Goal: Find specific page/section: Find specific page/section

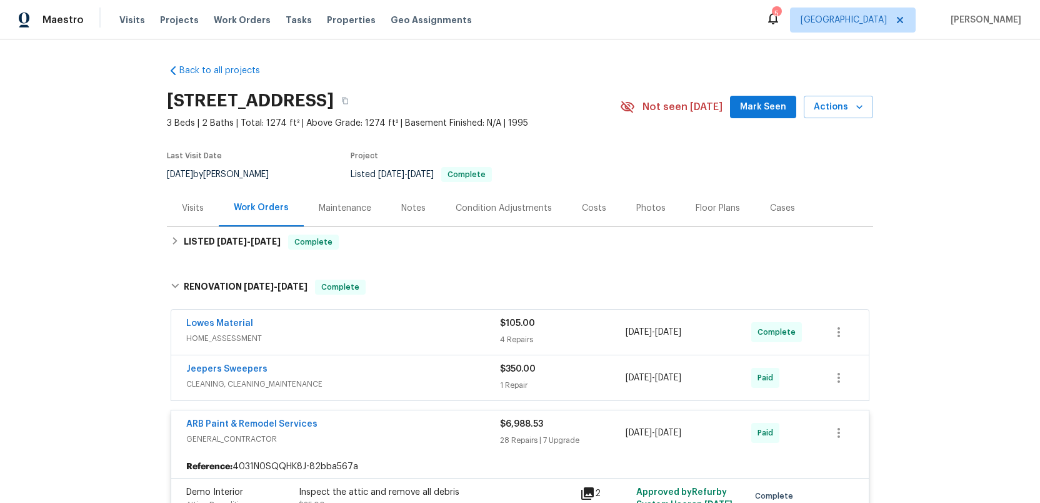
scroll to position [1138, 0]
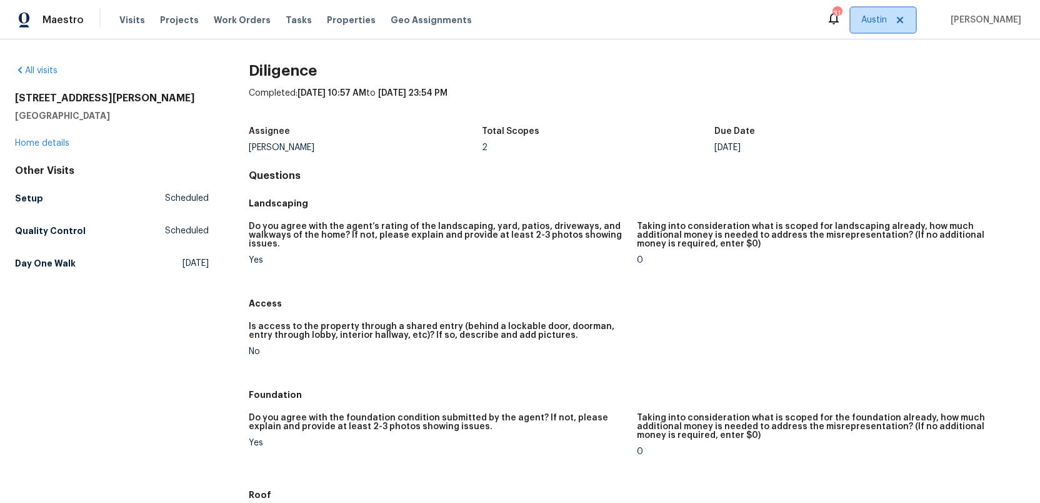
click at [884, 21] on span "Austin" at bounding box center [874, 20] width 26 height 13
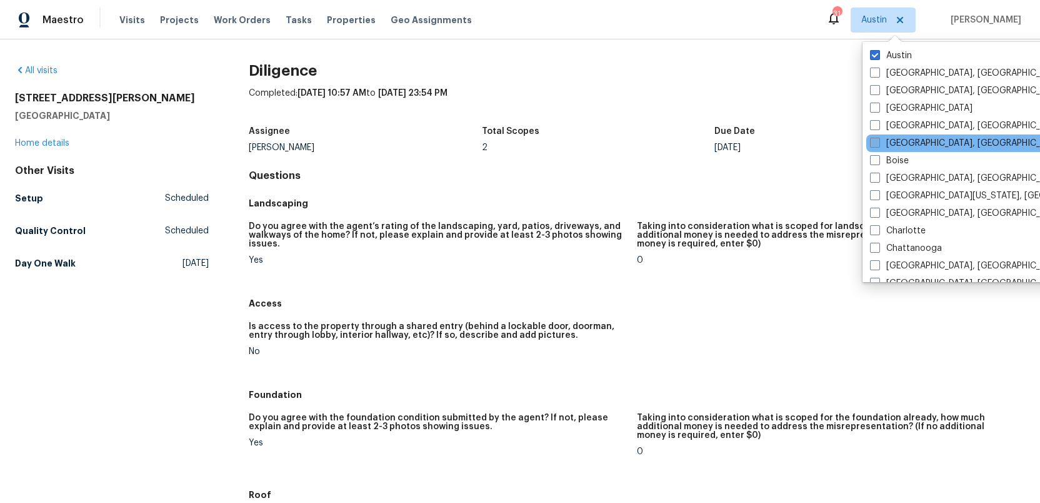
click at [873, 140] on span at bounding box center [875, 143] width 10 height 10
click at [873, 140] on input "[GEOGRAPHIC_DATA], [GEOGRAPHIC_DATA]" at bounding box center [874, 141] width 8 height 8
checkbox input "true"
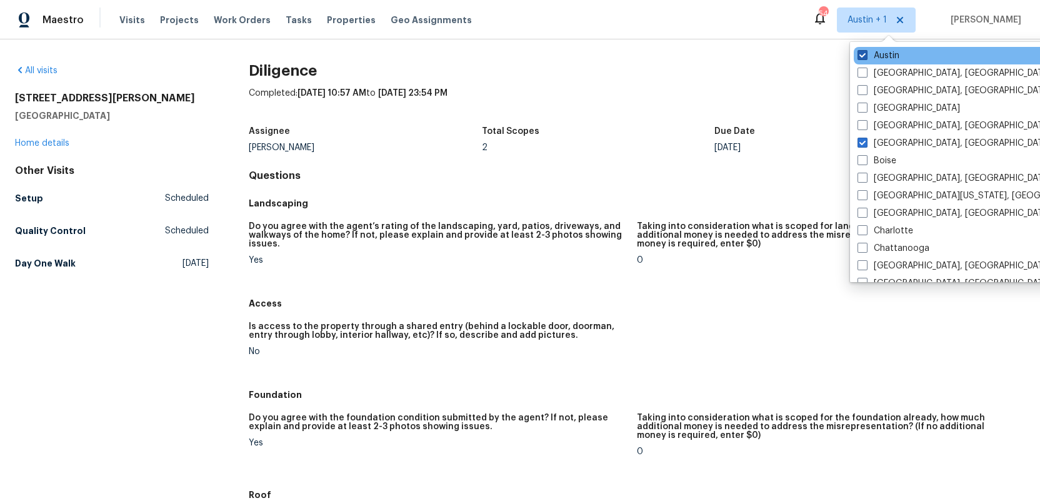
click at [861, 54] on span at bounding box center [863, 55] width 10 height 10
click at [861, 54] on input "Austin" at bounding box center [862, 53] width 8 height 8
checkbox input "false"
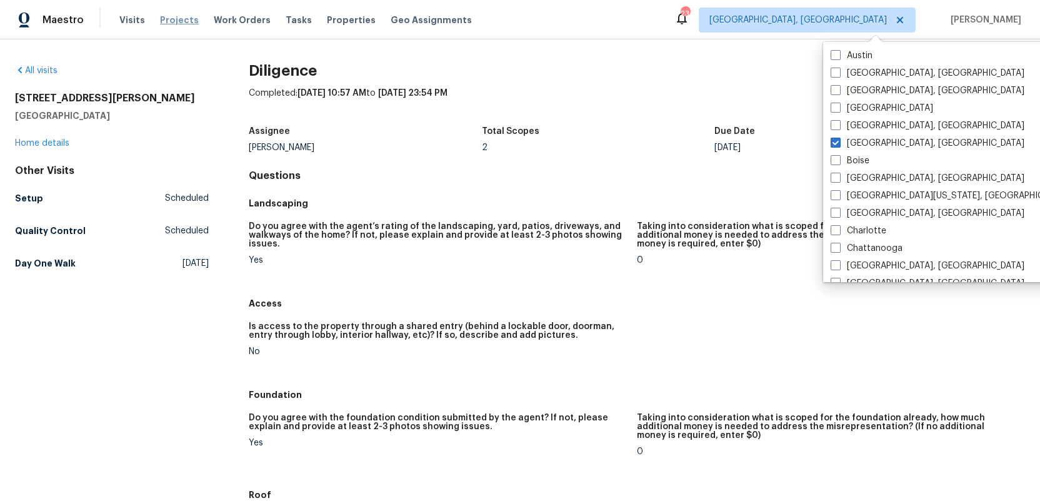
click at [166, 22] on span "Projects" at bounding box center [179, 20] width 39 height 13
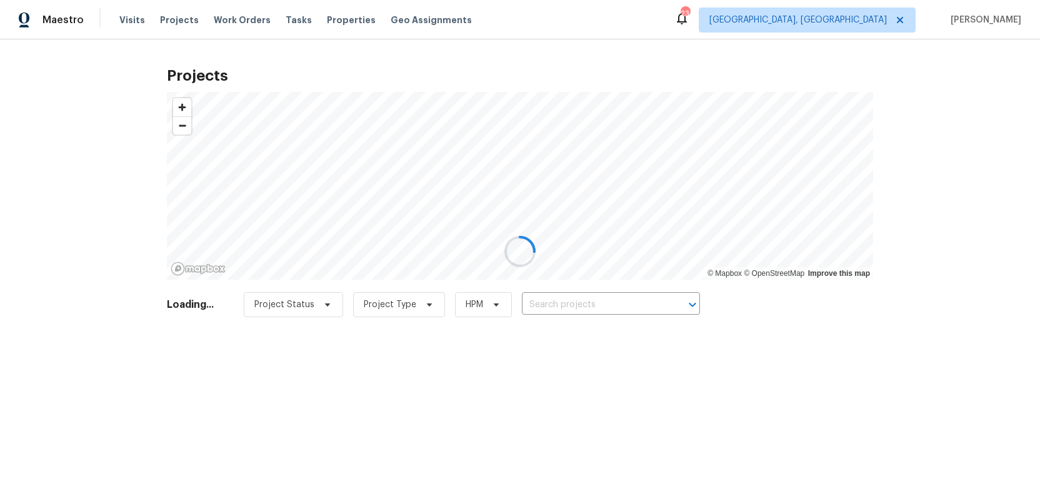
click at [561, 303] on div at bounding box center [520, 251] width 1040 height 503
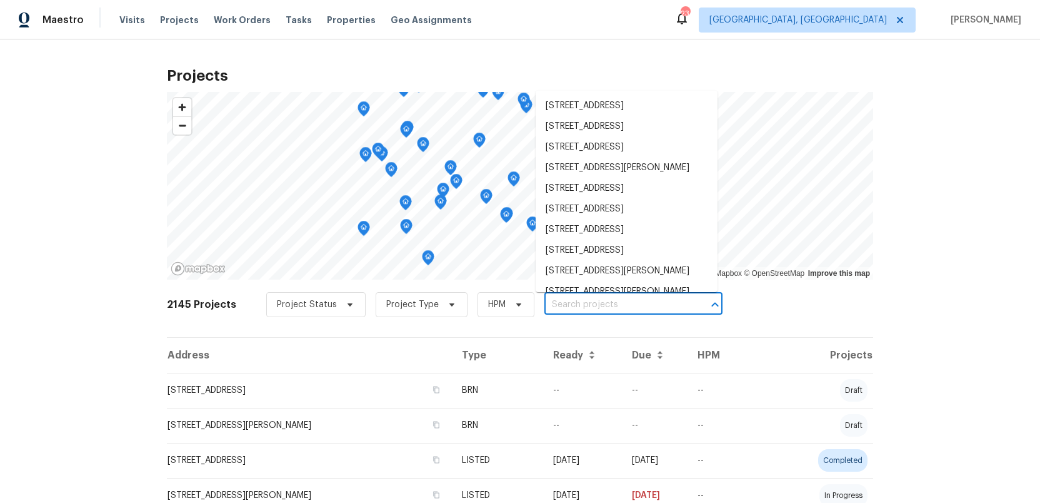
click at [563, 304] on input "text" at bounding box center [615, 304] width 143 height 19
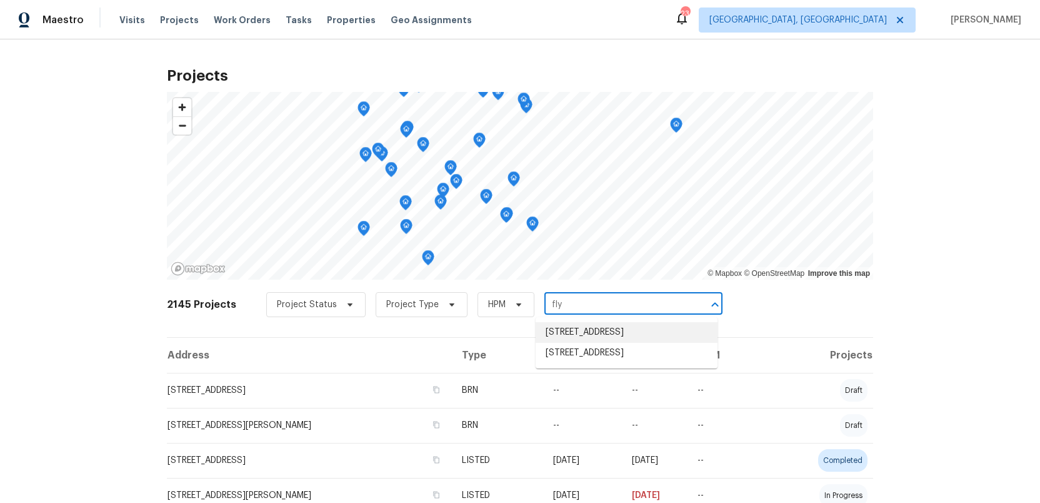
type input "fly"
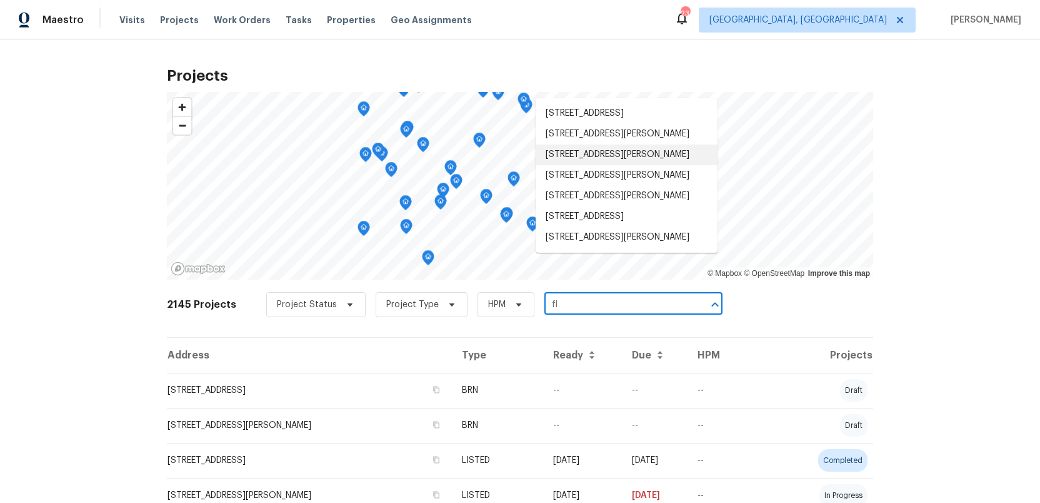
type input "fly"
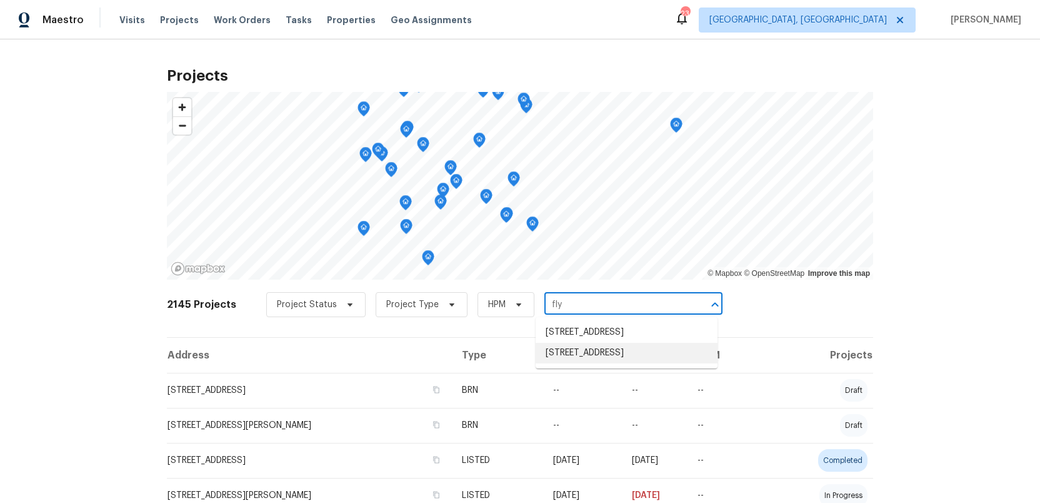
click at [571, 363] on li "[STREET_ADDRESS]" at bounding box center [627, 353] width 182 height 21
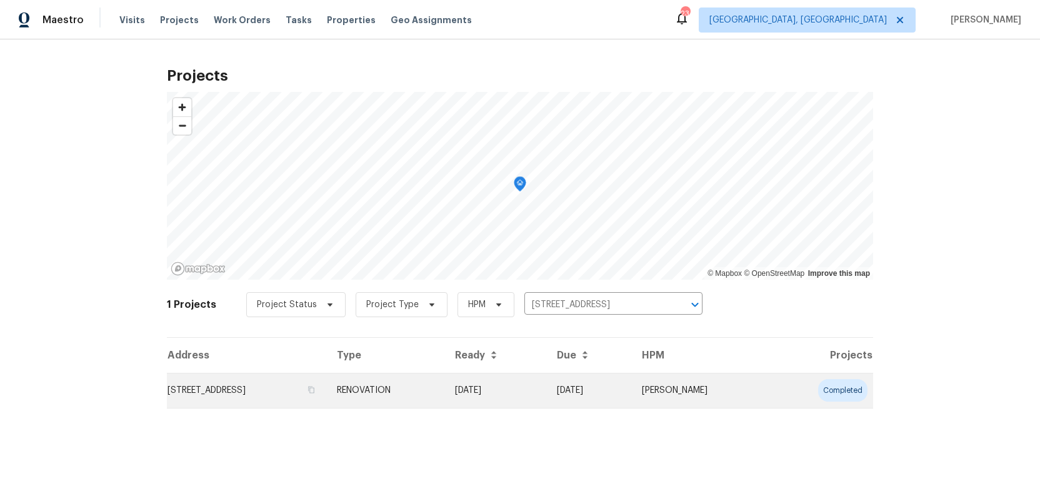
click at [253, 389] on td "[STREET_ADDRESS]" at bounding box center [247, 390] width 160 height 35
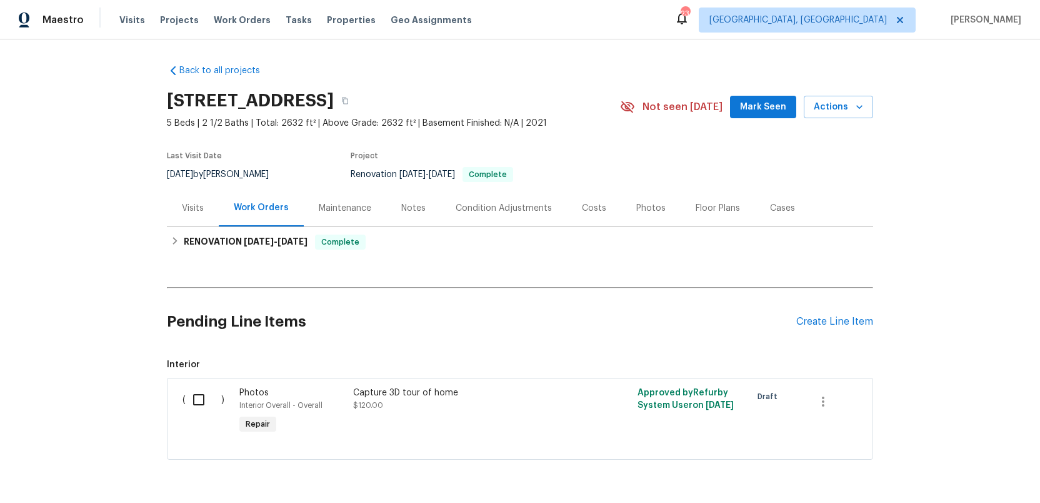
scroll to position [42, 0]
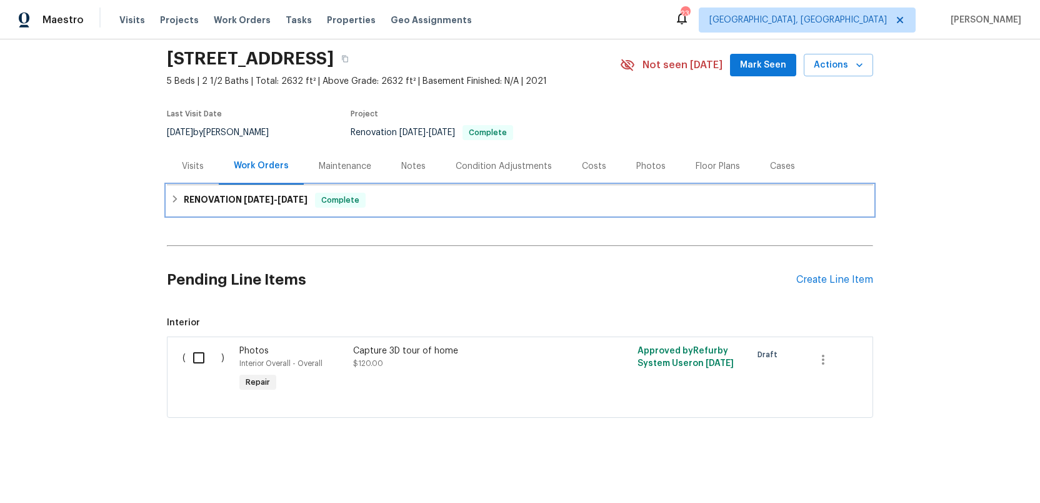
click at [235, 202] on h6 "RENOVATION [DATE] - [DATE]" at bounding box center [246, 200] width 124 height 15
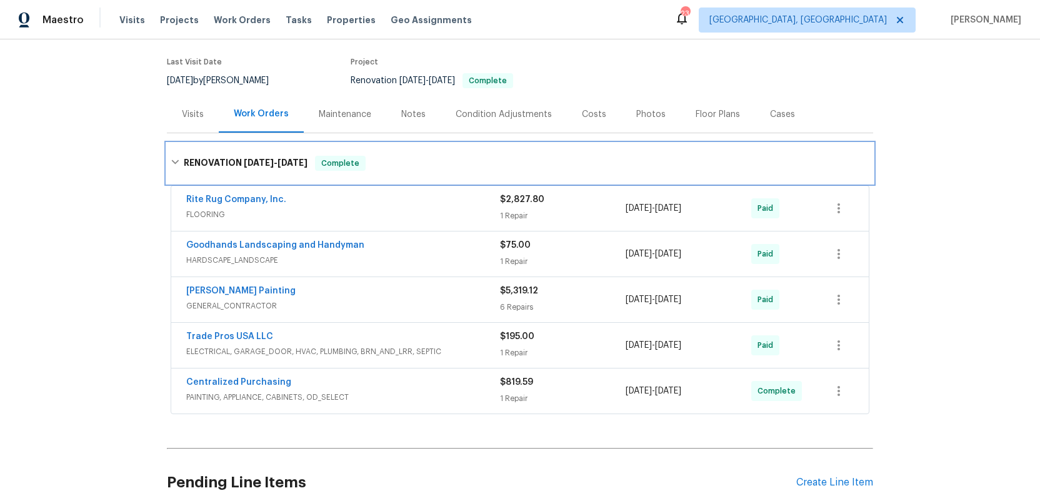
scroll to position [102, 0]
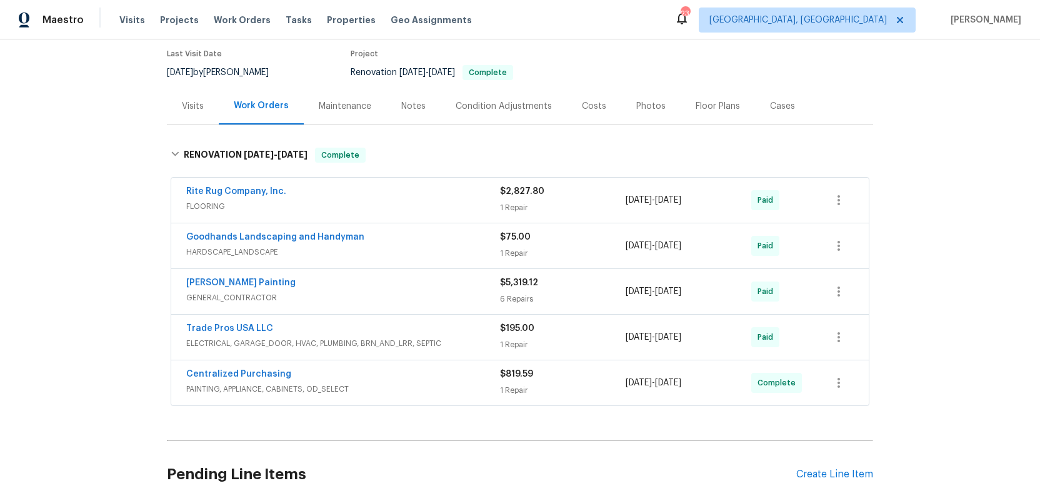
click at [415, 290] on div "[PERSON_NAME] Painting" at bounding box center [343, 283] width 314 height 15
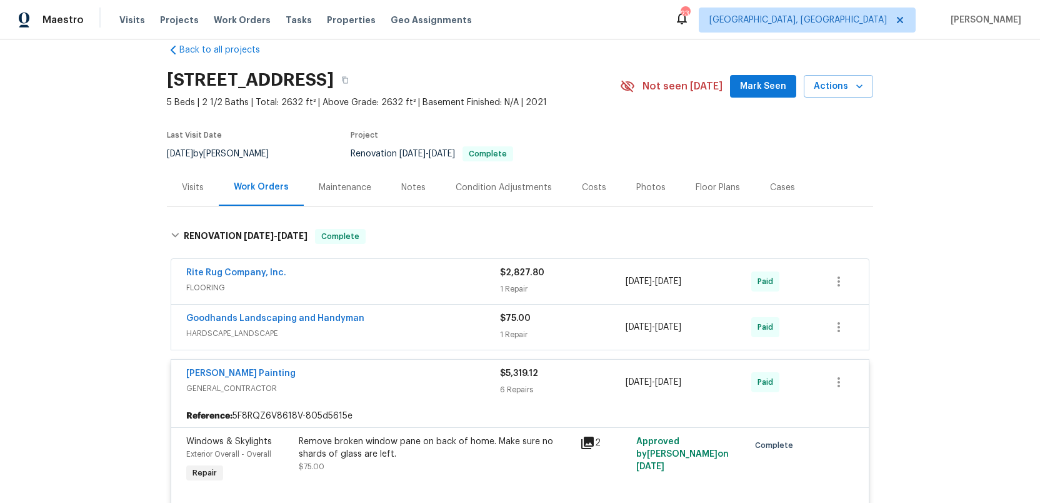
scroll to position [0, 0]
